Goal: Task Accomplishment & Management: Manage account settings

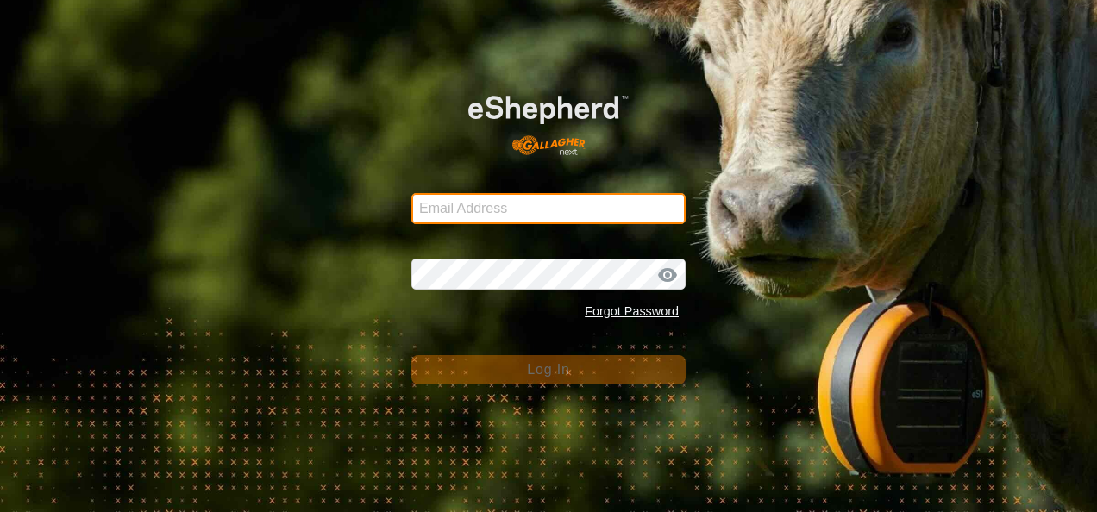
type input "[EMAIL_ADDRESS][DOMAIN_NAME]"
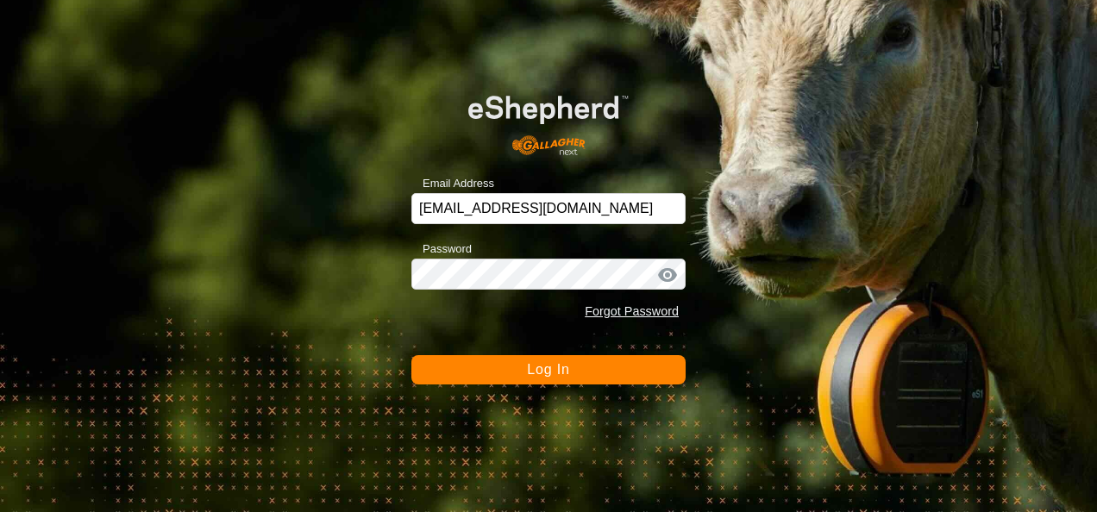
click at [558, 364] on span "Log In" at bounding box center [548, 369] width 42 height 15
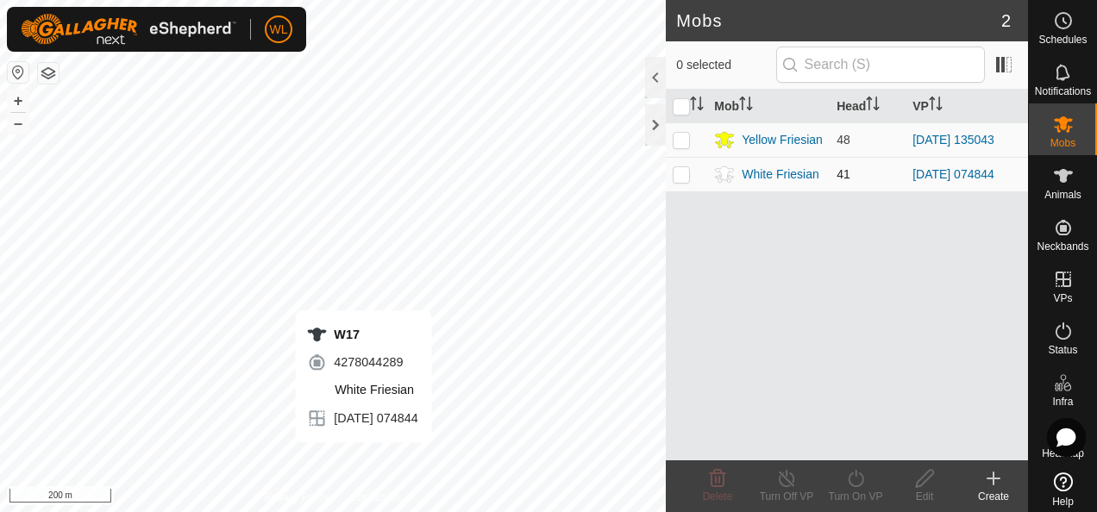
click at [688, 167] on p-checkbox at bounding box center [681, 174] width 17 height 14
checkbox input "true"
click at [785, 489] on div "Turn Off VP" at bounding box center [786, 497] width 69 height 16
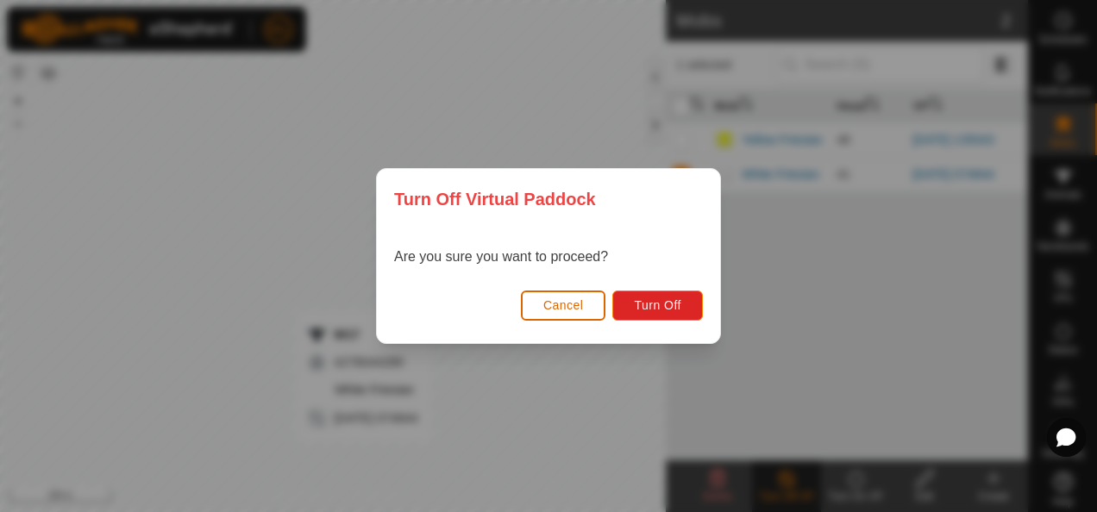
click at [575, 298] on span "Cancel" at bounding box center [563, 305] width 41 height 14
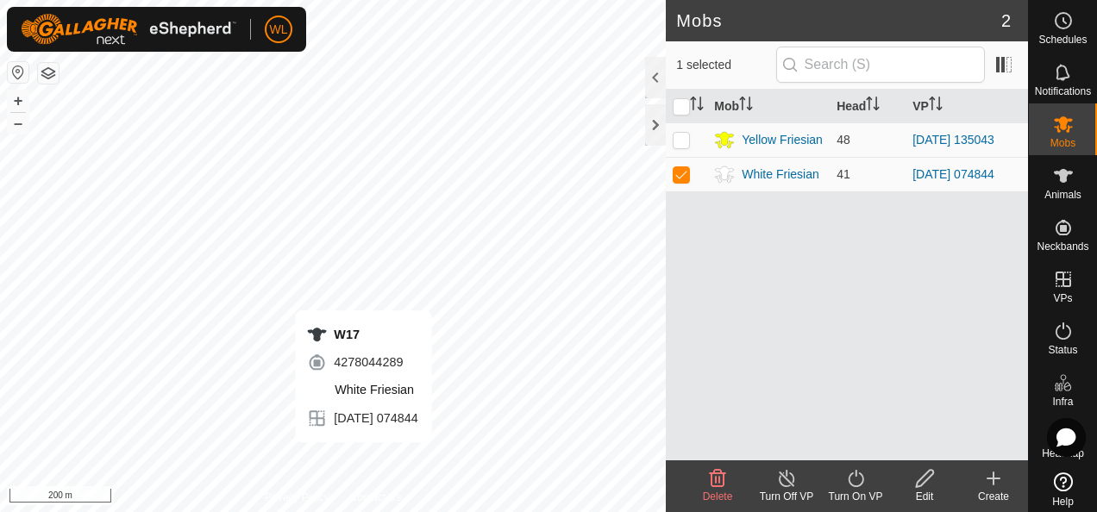
click at [790, 482] on line at bounding box center [787, 480] width 14 height 14
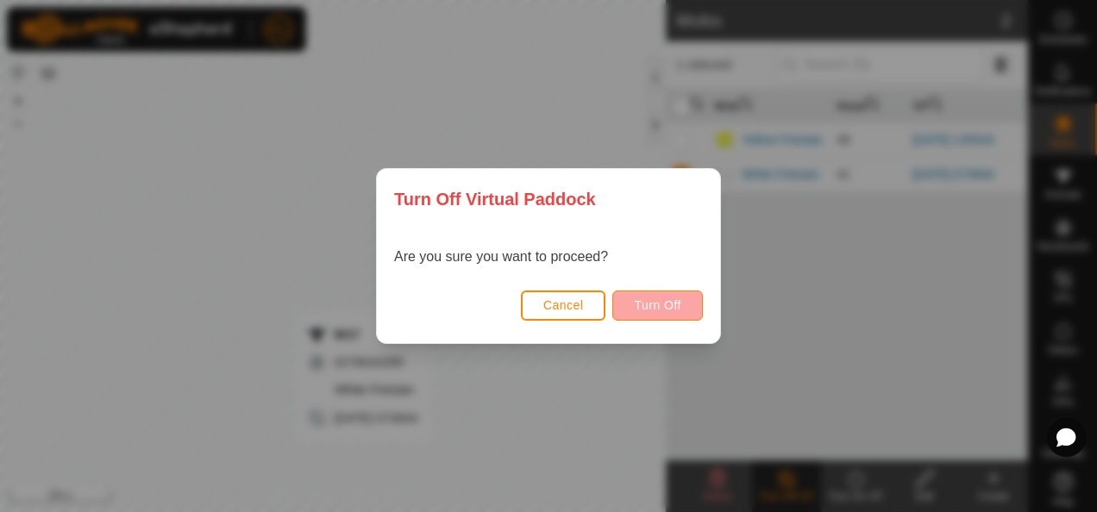
click at [661, 300] on span "Turn Off" at bounding box center [657, 305] width 47 height 14
